Goal: Task Accomplishment & Management: Complete application form

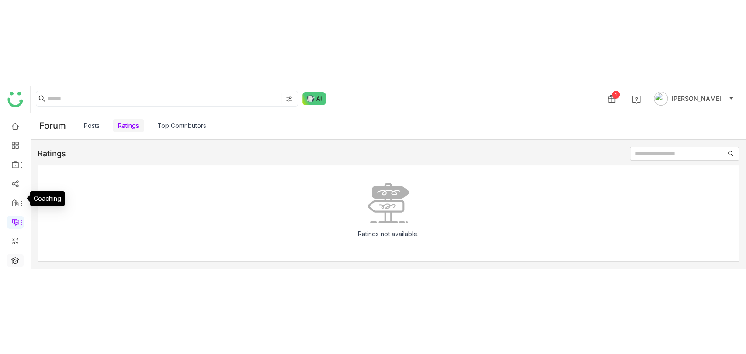
scroll to position [62, 0]
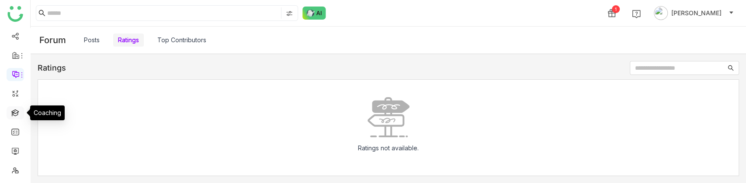
click at [14, 116] on link at bounding box center [15, 112] width 8 height 7
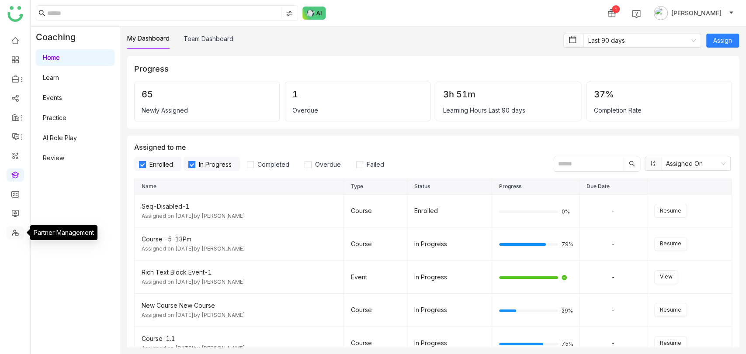
click at [15, 183] on link at bounding box center [15, 231] width 8 height 7
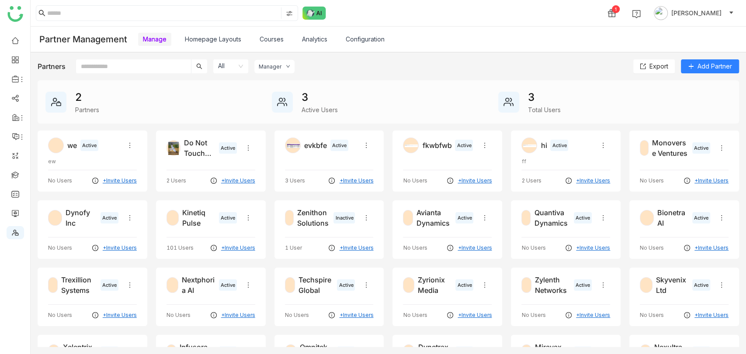
click at [221, 38] on link "Homepage Layouts" at bounding box center [213, 38] width 56 height 7
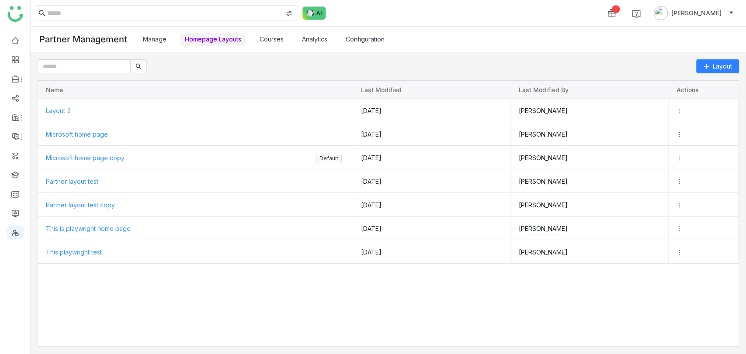
click at [159, 37] on link "Manage" at bounding box center [155, 38] width 24 height 7
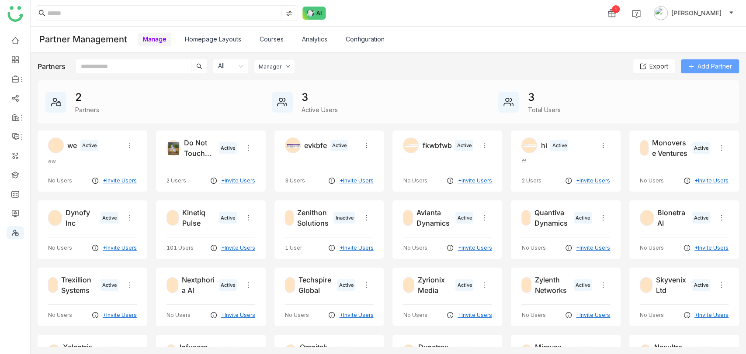
click at [710, 69] on span "Add Partner" at bounding box center [714, 67] width 35 height 10
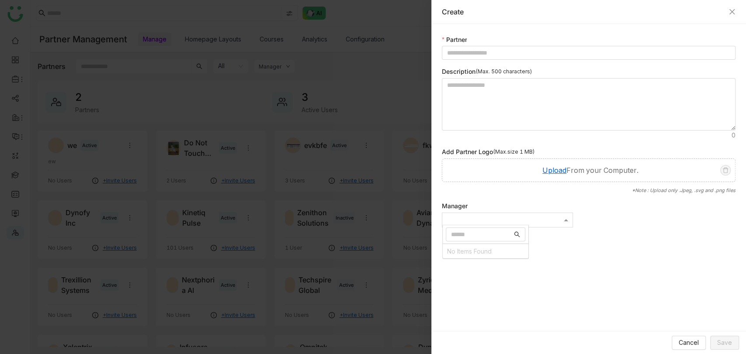
click at [502, 183] on div at bounding box center [507, 221] width 130 height 8
click at [482, 183] on input "Options List" at bounding box center [481, 235] width 61 height 10
click at [508, 183] on form "Partner Description (Max. 500 characters) Add Partner Logo (Max.size 1 MB) Uplo…" at bounding box center [589, 131] width 294 height 193
click at [482, 183] on div at bounding box center [507, 221] width 130 height 8
click at [492, 183] on div "Manager No Items Found" at bounding box center [507, 214] width 131 height 26
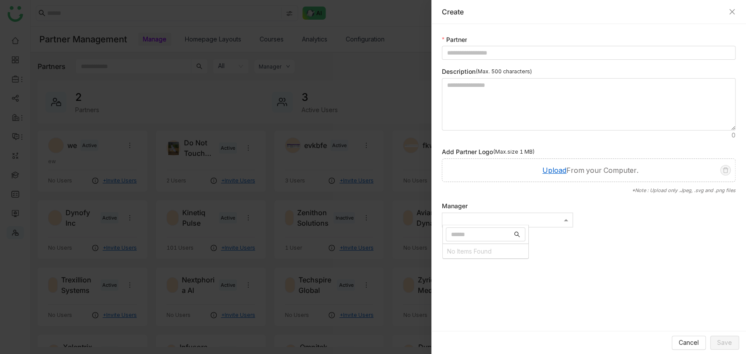
click at [493, 183] on div at bounding box center [507, 221] width 130 height 8
click at [729, 14] on icon "Close" at bounding box center [731, 11] width 7 height 7
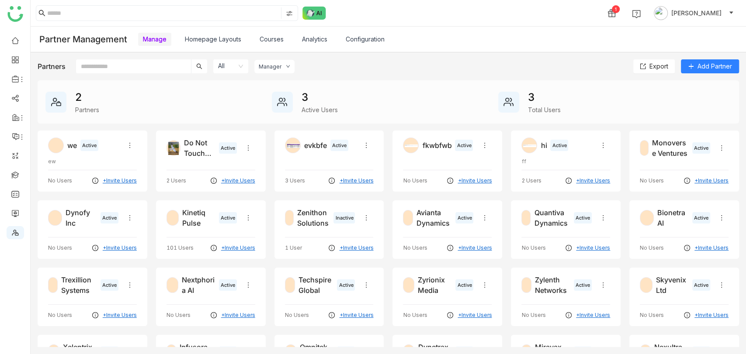
click at [312, 40] on link "Analytics" at bounding box center [314, 38] width 25 height 7
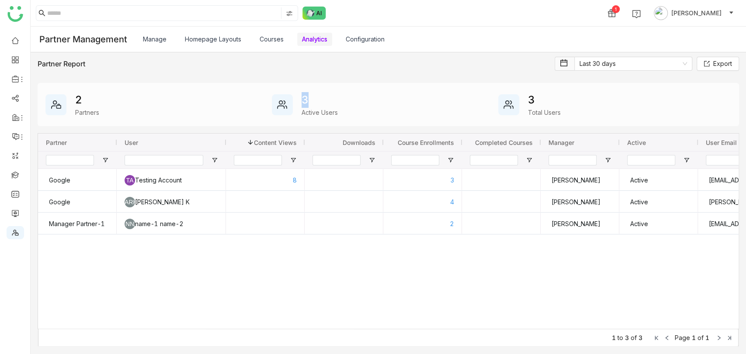
drag, startPoint x: 304, startPoint y: 99, endPoint x: 300, endPoint y: 99, distance: 4.8
click at [300, 99] on div "3 Active Users" at bounding box center [385, 104] width 226 height 25
click at [153, 35] on link "Manage" at bounding box center [155, 38] width 24 height 7
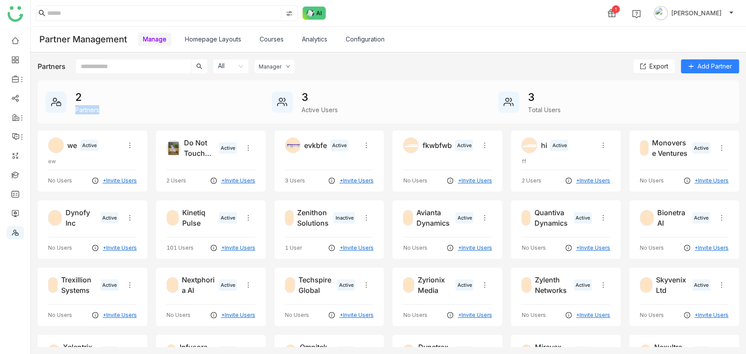
drag, startPoint x: 105, startPoint y: 112, endPoint x: 76, endPoint y: 109, distance: 29.0
click at [76, 109] on div "2 Partners" at bounding box center [158, 102] width 226 height 25
click at [76, 109] on div "Partners" at bounding box center [87, 109] width 24 height 9
click at [80, 109] on div "Partners" at bounding box center [87, 109] width 24 height 9
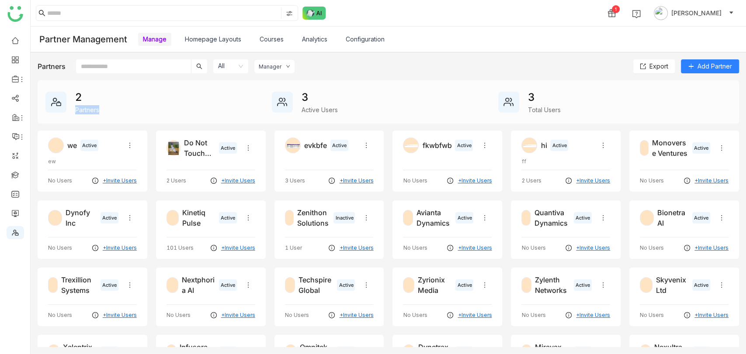
drag, startPoint x: 76, startPoint y: 109, endPoint x: 100, endPoint y: 110, distance: 23.2
click at [100, 110] on div "2 Partners" at bounding box center [158, 102] width 226 height 25
drag, startPoint x: 100, startPoint y: 110, endPoint x: 80, endPoint y: 110, distance: 20.1
click at [80, 110] on div "2 Partners" at bounding box center [158, 102] width 226 height 25
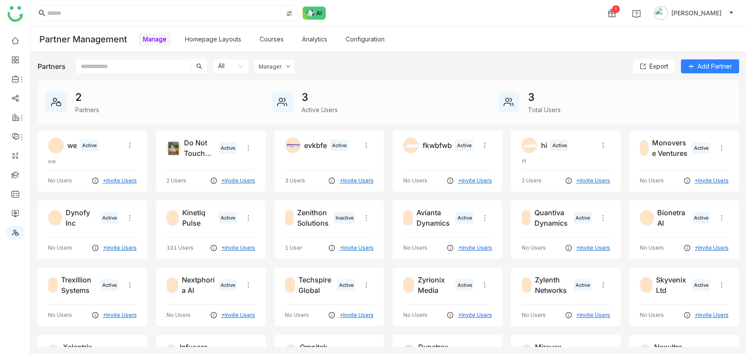
click at [76, 111] on div "Partners" at bounding box center [87, 109] width 24 height 9
drag, startPoint x: 74, startPoint y: 111, endPoint x: 99, endPoint y: 110, distance: 24.9
click at [99, 110] on div "2 Partners" at bounding box center [158, 102] width 226 height 25
click at [99, 110] on div "Partners" at bounding box center [87, 109] width 24 height 9
drag, startPoint x: 76, startPoint y: 109, endPoint x: 99, endPoint y: 109, distance: 23.6
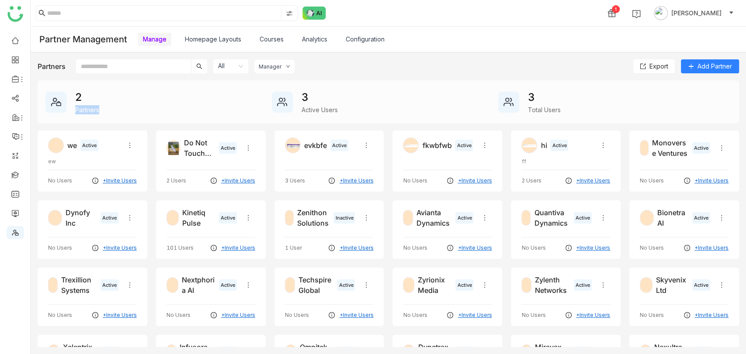
click at [99, 109] on div "Partners" at bounding box center [87, 109] width 24 height 9
click at [105, 110] on div "2 Partners" at bounding box center [158, 102] width 226 height 25
drag, startPoint x: 74, startPoint y: 110, endPoint x: 98, endPoint y: 111, distance: 24.0
click at [98, 111] on div "2 Partners" at bounding box center [158, 102] width 226 height 25
drag, startPoint x: 85, startPoint y: 95, endPoint x: 78, endPoint y: 95, distance: 6.6
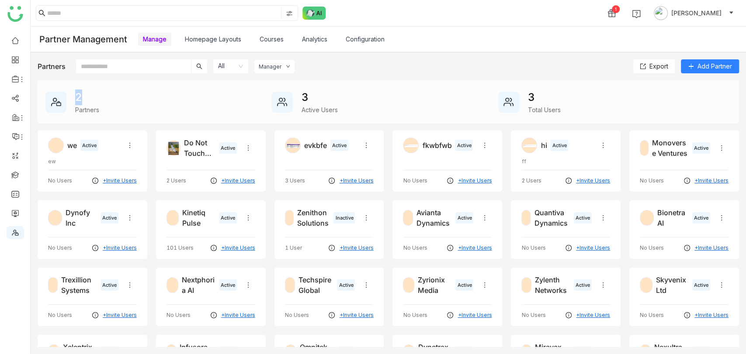
click at [78, 95] on div "2" at bounding box center [87, 98] width 24 height 16
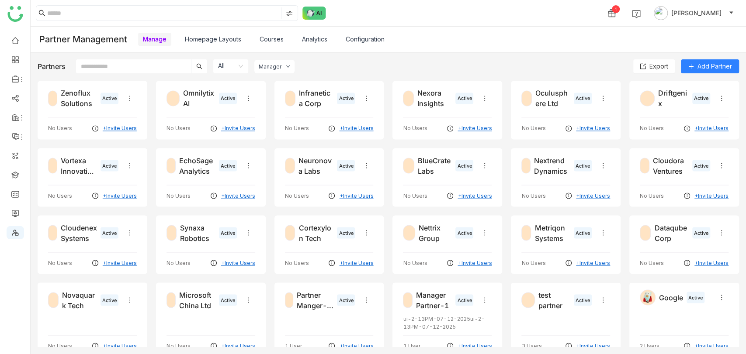
scroll to position [1401, 0]
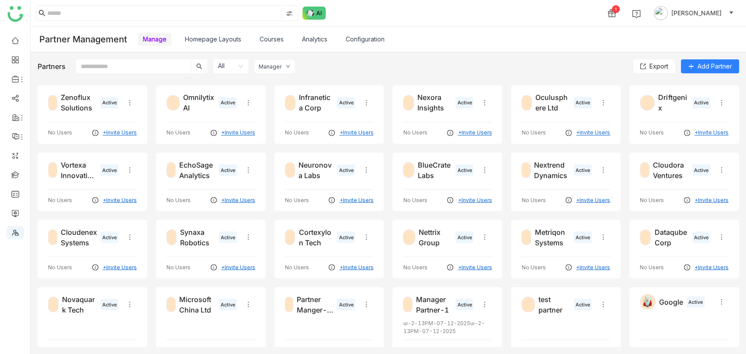
scroll to position [1057, 0]
click at [727, 63] on span "Add Partner" at bounding box center [714, 67] width 35 height 10
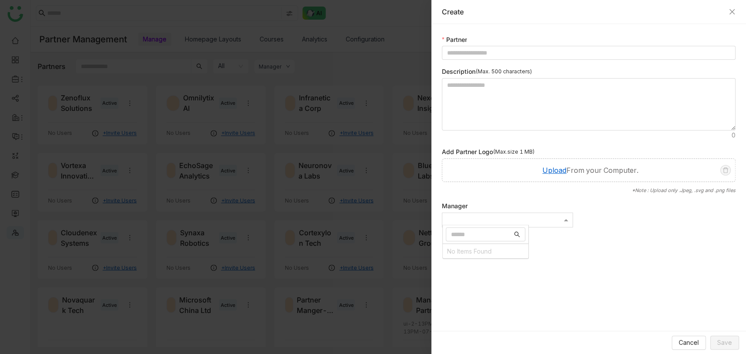
click at [488, 183] on div at bounding box center [507, 221] width 130 height 8
click at [14, 183] on div at bounding box center [373, 177] width 746 height 354
click at [730, 12] on icon "Close" at bounding box center [731, 11] width 7 height 7
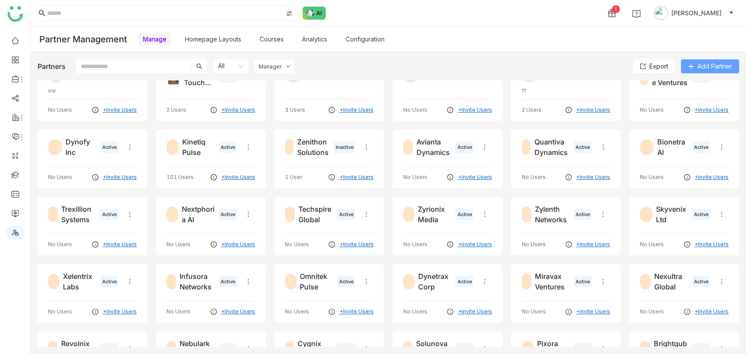
scroll to position [0, 0]
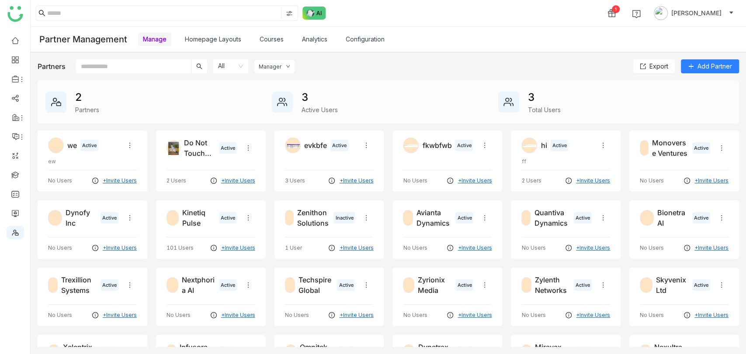
click at [297, 101] on div "3 Active Users" at bounding box center [385, 102] width 226 height 25
click at [301, 97] on div "3" at bounding box center [319, 98] width 36 height 16
click at [304, 96] on div "3" at bounding box center [319, 98] width 36 height 16
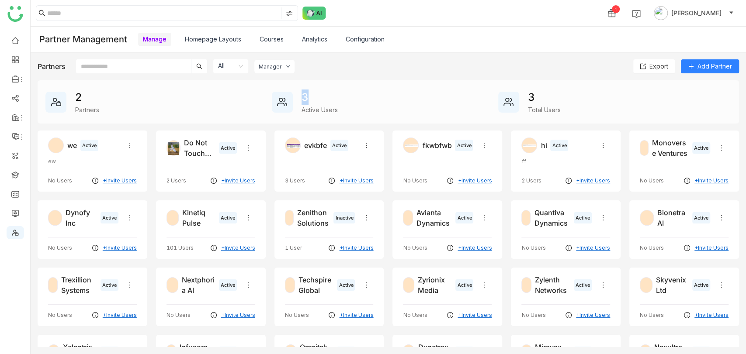
click at [304, 96] on div "3" at bounding box center [319, 98] width 36 height 16
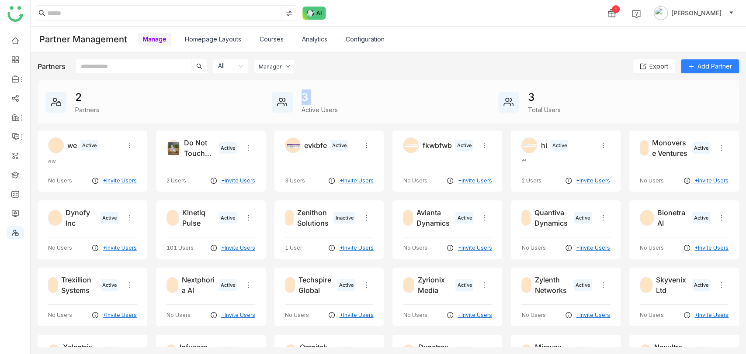
click at [304, 96] on div "3" at bounding box center [319, 98] width 36 height 16
drag, startPoint x: 336, startPoint y: 112, endPoint x: 300, endPoint y: 109, distance: 36.4
click at [300, 109] on div "3 Active Users" at bounding box center [385, 102] width 226 height 25
